Goal: Information Seeking & Learning: Compare options

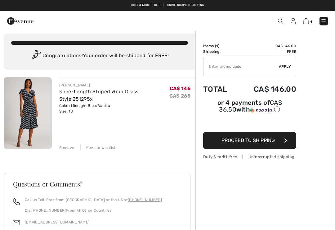
scroll to position [3, 0]
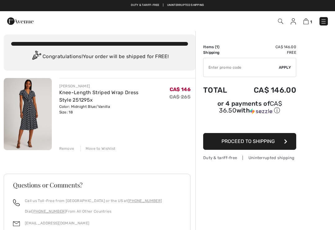
click at [139, 95] on link "Knee-Length Striped Wrap Dress Style 251295x" at bounding box center [98, 95] width 79 height 13
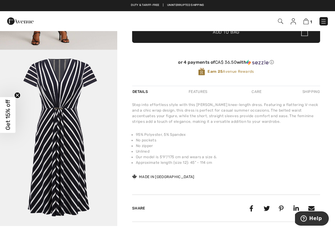
scroll to position [158, 0]
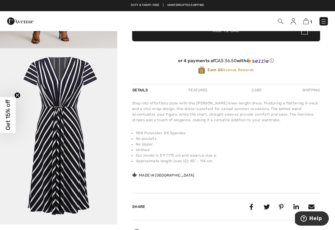
click at [40, 114] on img "2 / 2" at bounding box center [58, 136] width 117 height 176
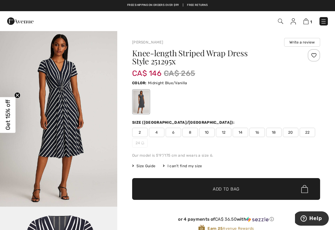
click at [46, 110] on img "1 / 2" at bounding box center [58, 118] width 117 height 176
click at [316, 173] on div "Knee-length Striped Wrap Dress Style 251295x CA$ 146 CA$ 265 Color: Midnight Bl…" at bounding box center [226, 145] width 188 height 193
click at [43, 102] on img "1 / 2" at bounding box center [58, 118] width 117 height 176
click at [42, 101] on img "1 / 2" at bounding box center [58, 118] width 117 height 176
click at [43, 101] on img "1 / 2" at bounding box center [58, 118] width 117 height 176
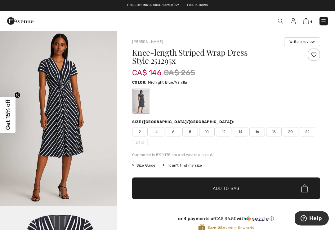
scroll to position [1, 0]
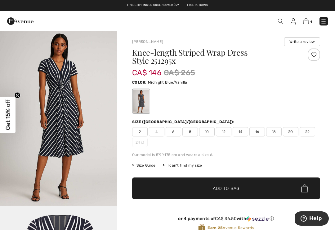
click at [43, 109] on img "1 / 2" at bounding box center [58, 118] width 117 height 176
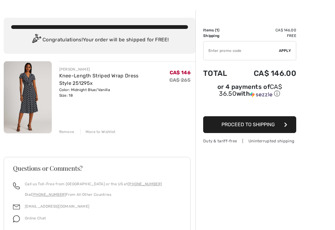
scroll to position [20, 0]
click at [29, 99] on img at bounding box center [28, 97] width 48 height 72
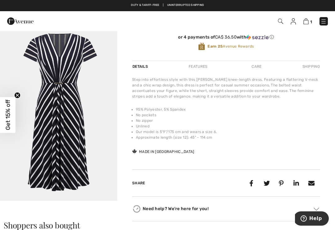
scroll to position [182, 0]
click at [38, 104] on img "2 / 2" at bounding box center [58, 112] width 117 height 176
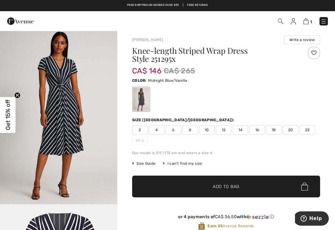
scroll to position [2, 0]
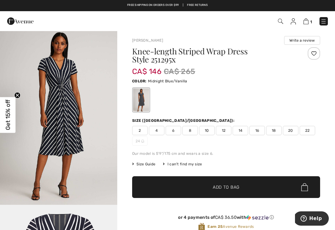
click at [51, 73] on img "1 / 2" at bounding box center [58, 117] width 117 height 176
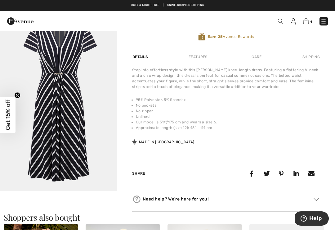
scroll to position [120, 0]
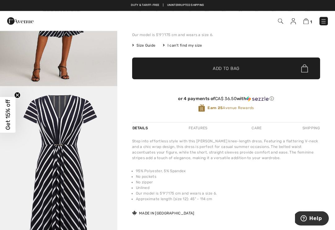
click at [43, 137] on img "2 / 2" at bounding box center [58, 174] width 117 height 176
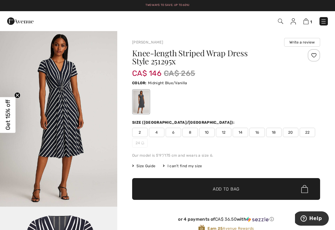
click at [302, 111] on div at bounding box center [226, 102] width 188 height 26
click at [46, 125] on img "1 / 2" at bounding box center [58, 118] width 117 height 176
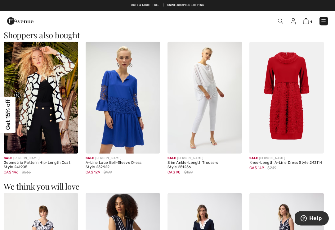
scroll to position [374, 0]
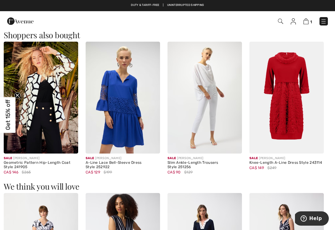
click at [135, 110] on img at bounding box center [123, 98] width 74 height 112
